Goal: Task Accomplishment & Management: Manage account settings

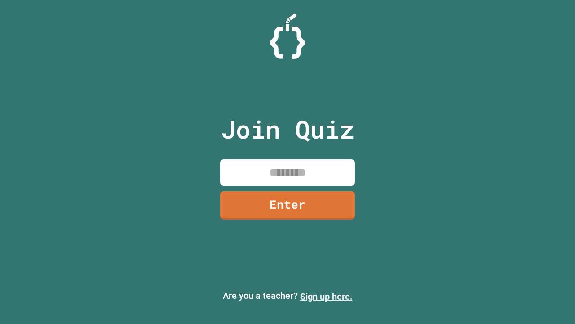
click at [326, 296] on link "Sign up here." at bounding box center [326, 296] width 53 height 11
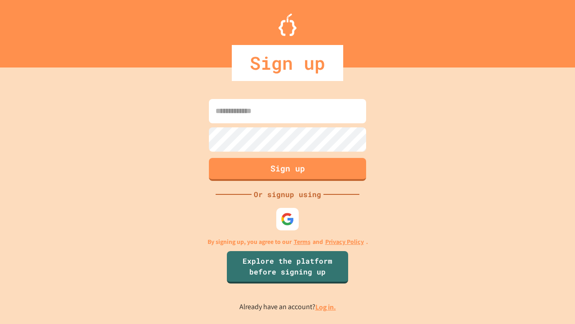
click at [326, 306] on link "Log in." at bounding box center [325, 306] width 21 height 9
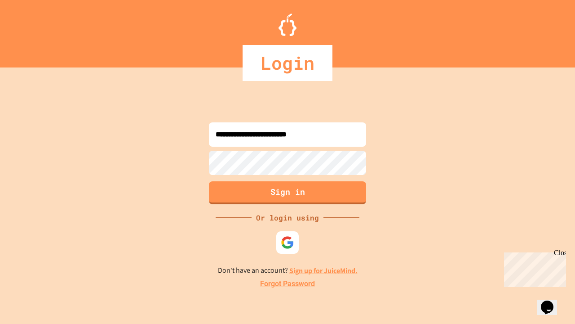
type input "**********"
